Goal: Communication & Community: Answer question/provide support

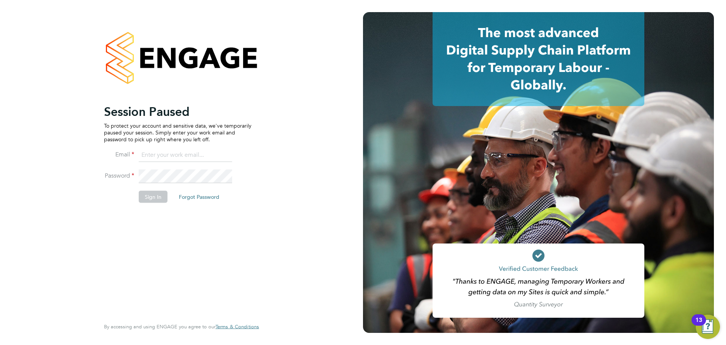
type input "[PERSON_NAME][EMAIL_ADDRESS][PERSON_NAME][DOMAIN_NAME]"
click at [152, 227] on div "Session Paused To protect your account and sensitive data, we've temporarily pa…" at bounding box center [177, 210] width 147 height 213
click at [158, 198] on button "Sign In" at bounding box center [153, 196] width 29 height 12
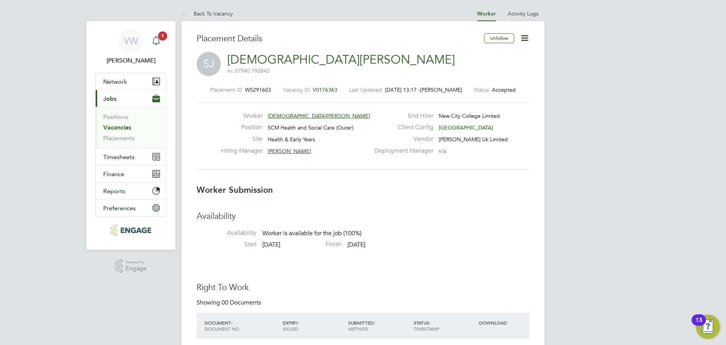
click at [158, 41] on icon "Main navigation" at bounding box center [156, 40] width 9 height 9
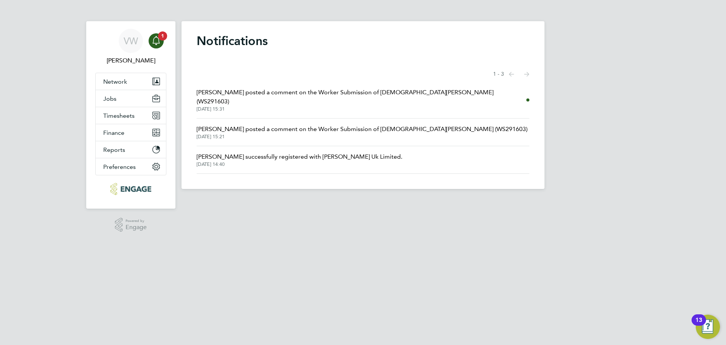
click at [296, 93] on span "Rufena Haque posted a comment on the Worker Submission of Shaista Javed (WS2916…" at bounding box center [362, 97] width 330 height 18
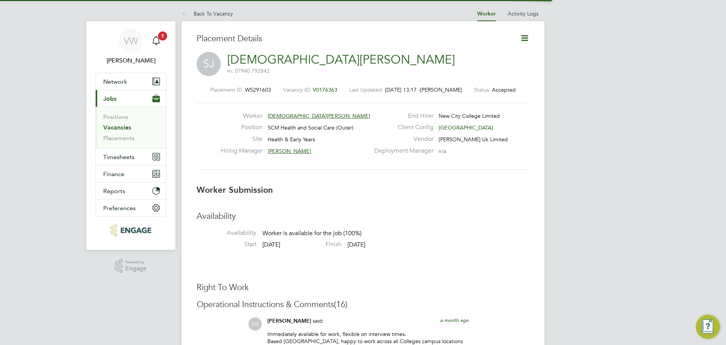
scroll to position [4, 4]
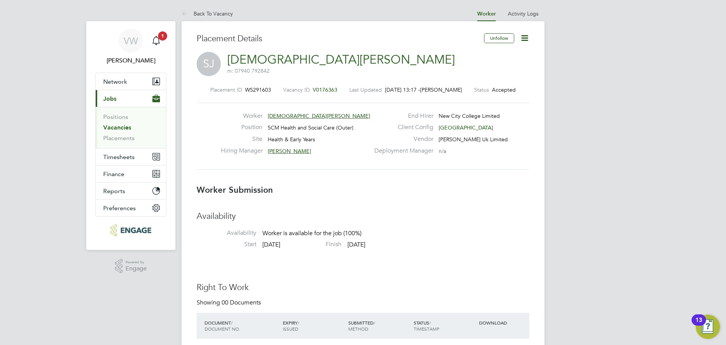
click at [434, 221] on h3 "Availability" at bounding box center [363, 216] width 333 height 11
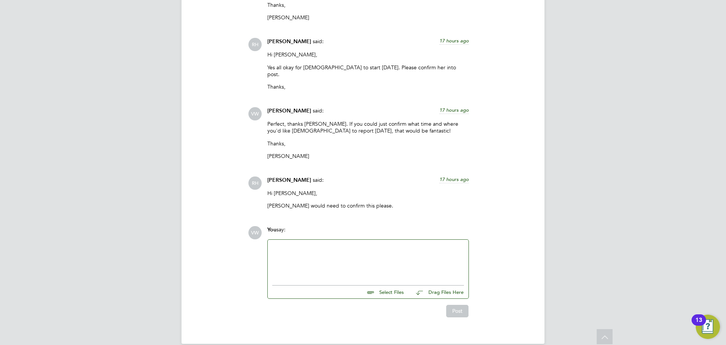
click at [501, 251] on div "VW You say: Select Files Drag Files Here Drop your files here Post" at bounding box center [388, 271] width 281 height 91
